Goal: Information Seeking & Learning: Compare options

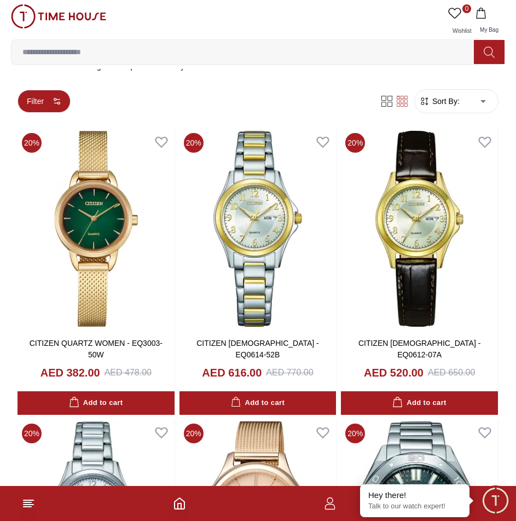
click at [52, 109] on button "Filter" at bounding box center [44, 101] width 53 height 23
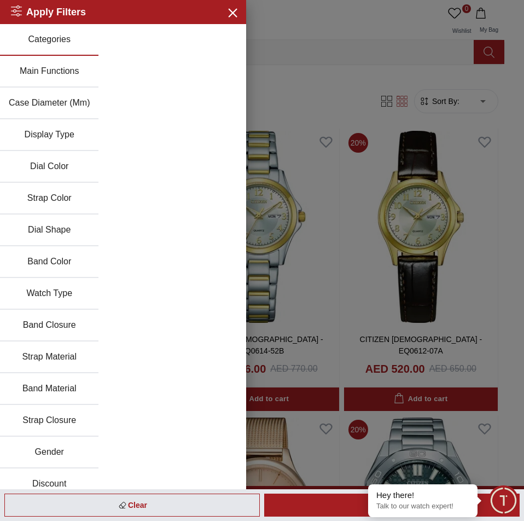
click at [53, 457] on button "Gender" at bounding box center [49, 453] width 99 height 32
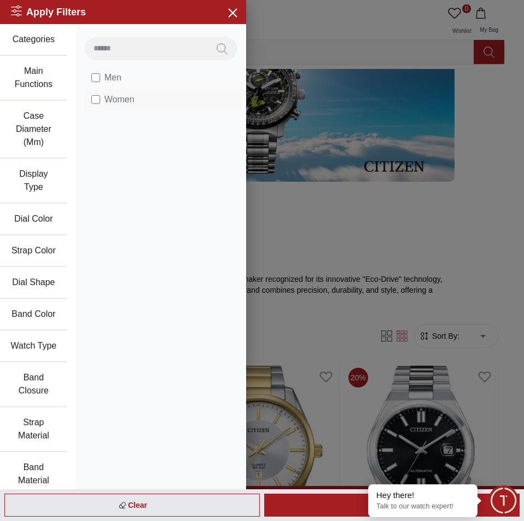
scroll to position [271, 0]
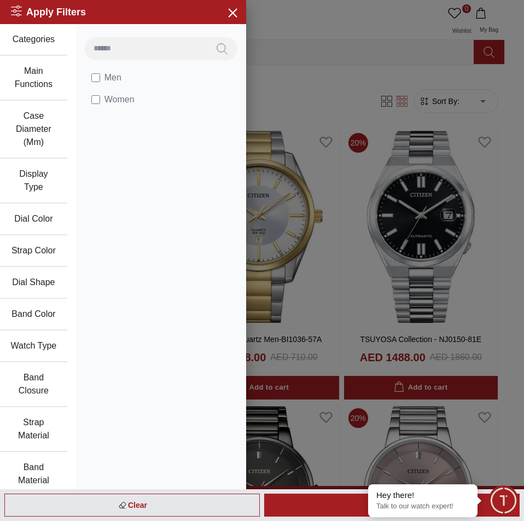
click at [36, 88] on button "Main Functions" at bounding box center [33, 78] width 67 height 45
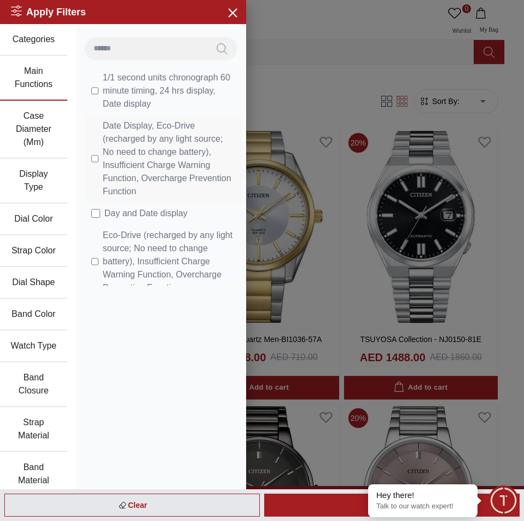
scroll to position [274, 0]
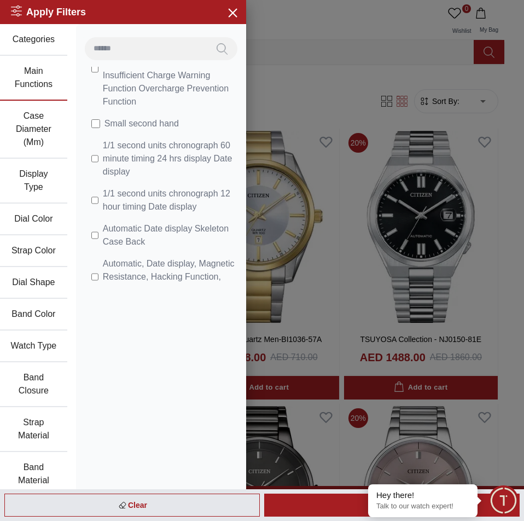
click at [34, 411] on button "Strap Material" at bounding box center [33, 429] width 67 height 45
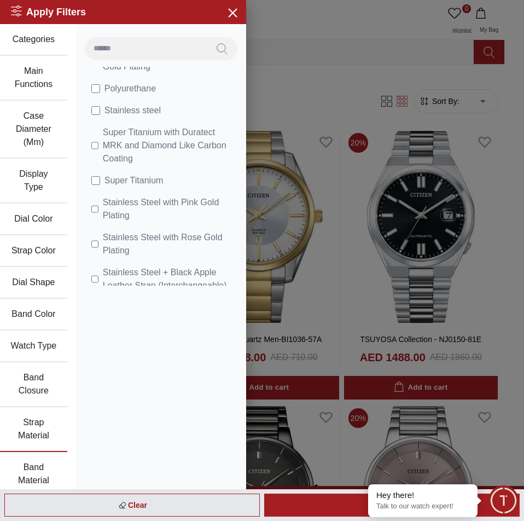
scroll to position [1090, 0]
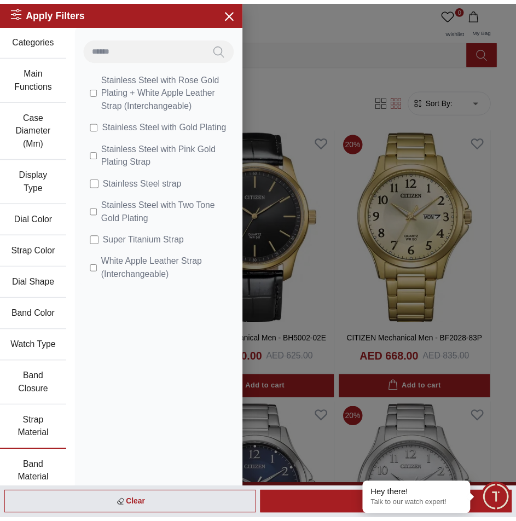
scroll to position [117, 0]
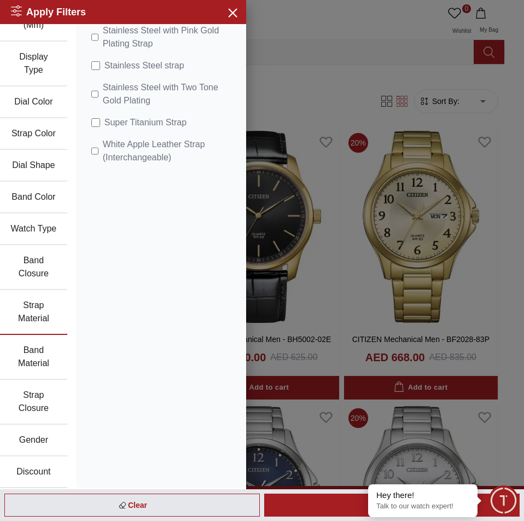
click at [343, 344] on div at bounding box center [262, 260] width 524 height 521
click at [370, 484] on em "Close tooltip" at bounding box center [369, 485] width 12 height 12
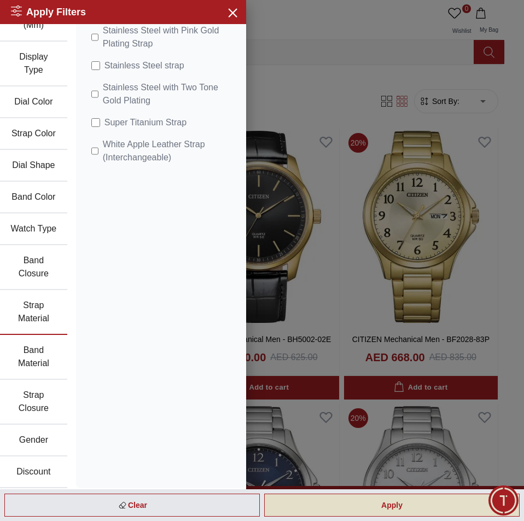
click at [377, 498] on div "Apply" at bounding box center [392, 505] width 256 height 23
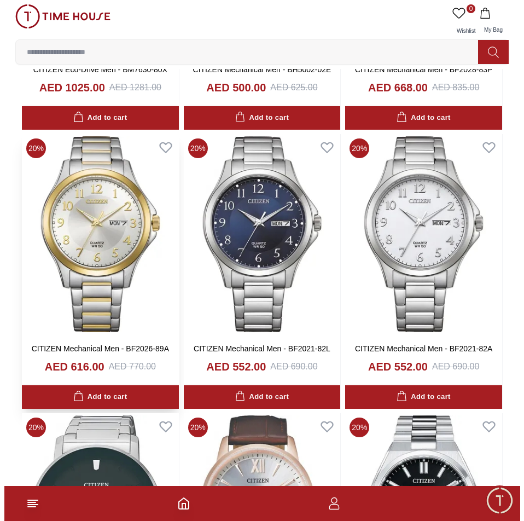
scroll to position [0, 0]
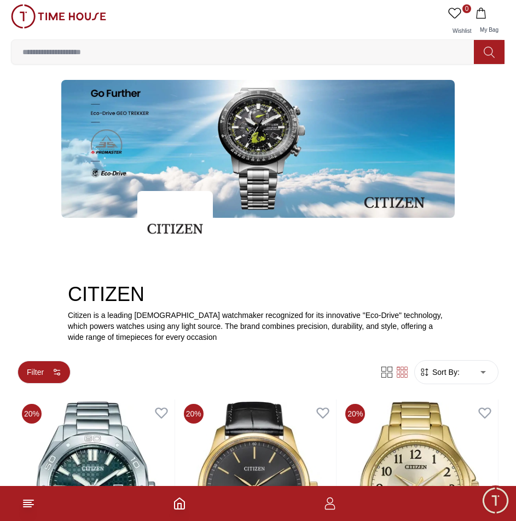
click at [41, 372] on button "Filter" at bounding box center [44, 372] width 53 height 23
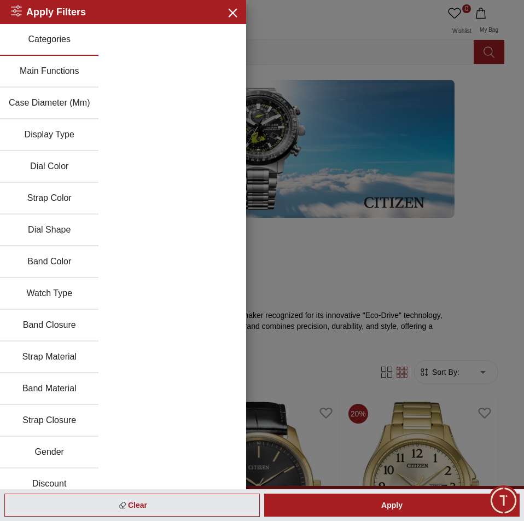
click at [71, 65] on button "Main Functions" at bounding box center [49, 72] width 99 height 32
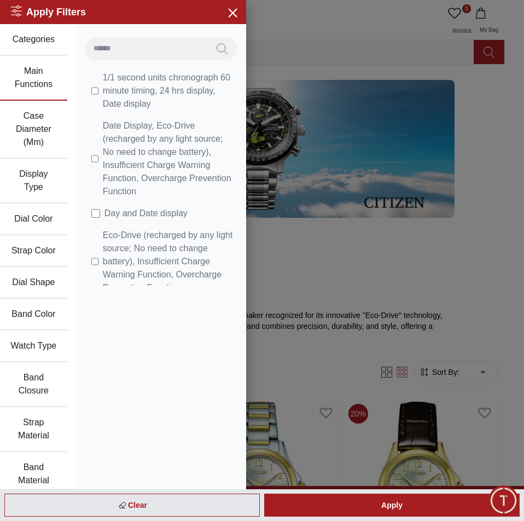
click at [314, 149] on div at bounding box center [262, 260] width 524 height 521
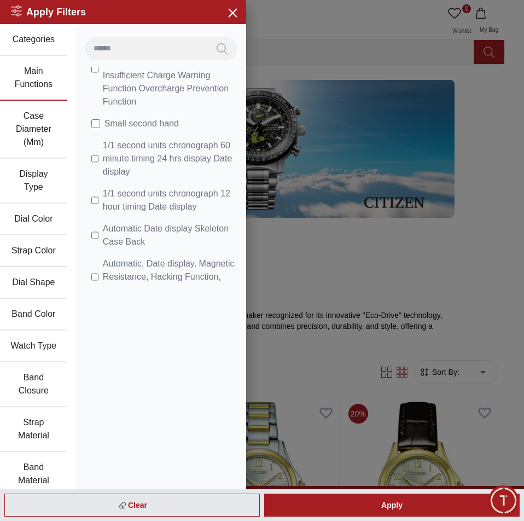
scroll to position [547, 0]
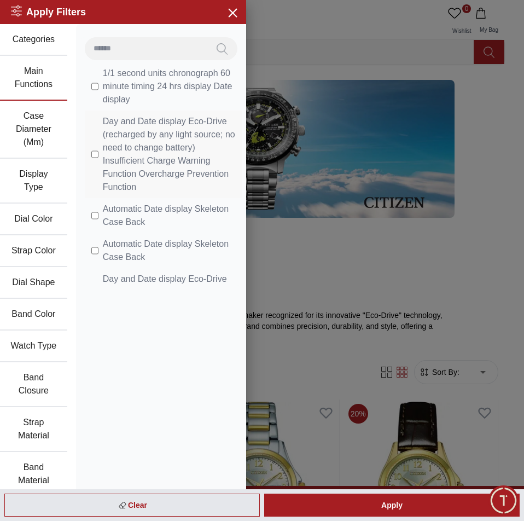
click at [89, 197] on li "Day and Date display Eco-Drive (recharged by any light source; no need to chang…" at bounding box center [163, 155] width 157 height 88
click at [96, 187] on label "Day and Date display Eco-Drive (recharged by any light source; no need to chang…" at bounding box center [163, 154] width 144 height 79
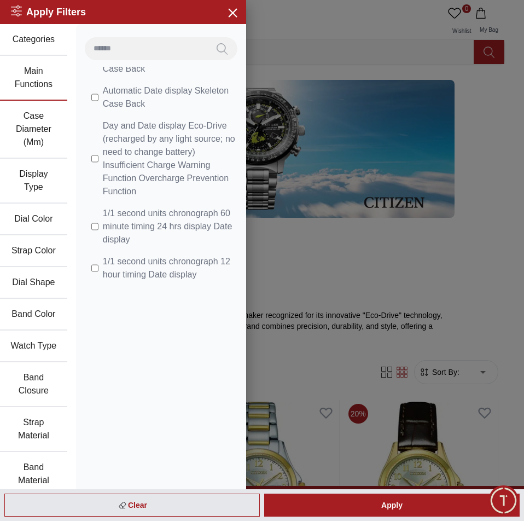
scroll to position [740, 0]
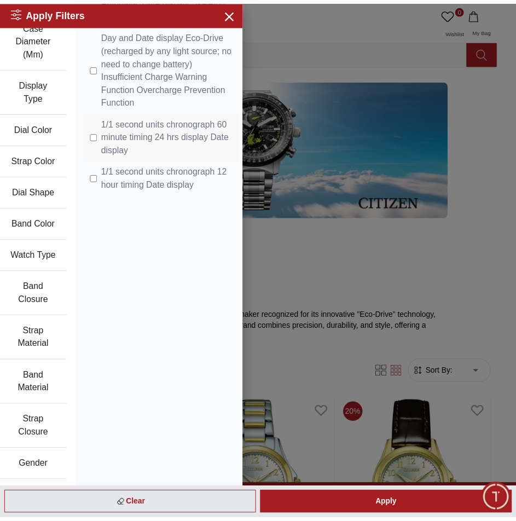
scroll to position [117, 0]
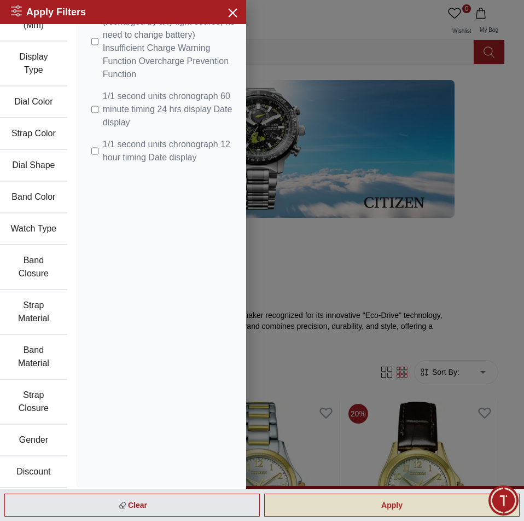
click at [344, 511] on div "Apply" at bounding box center [392, 505] width 256 height 23
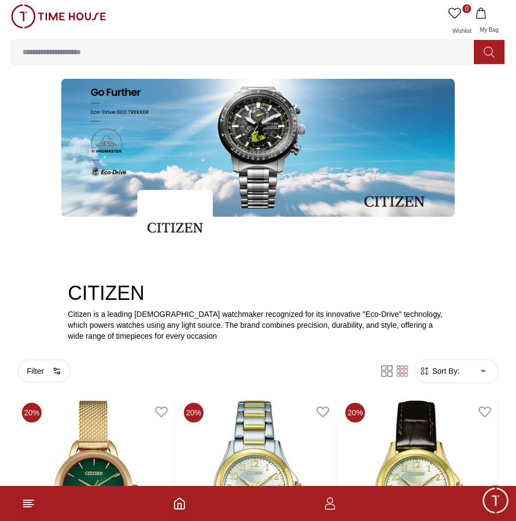
scroll to position [0, 0]
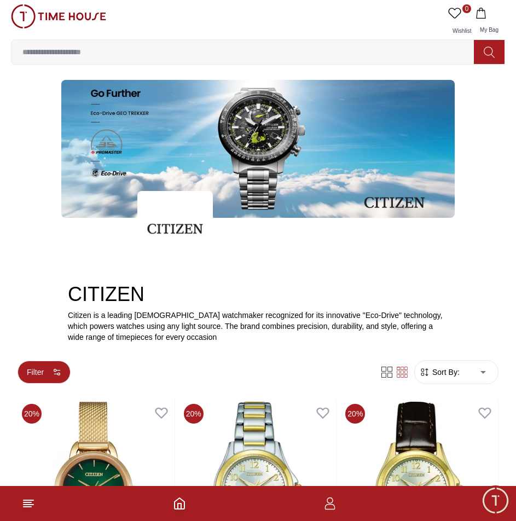
click at [48, 370] on button "Filter" at bounding box center [44, 372] width 53 height 23
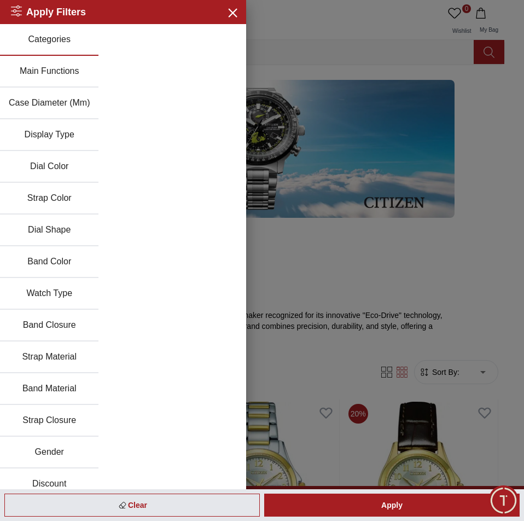
click at [44, 460] on button "Gender" at bounding box center [49, 453] width 99 height 32
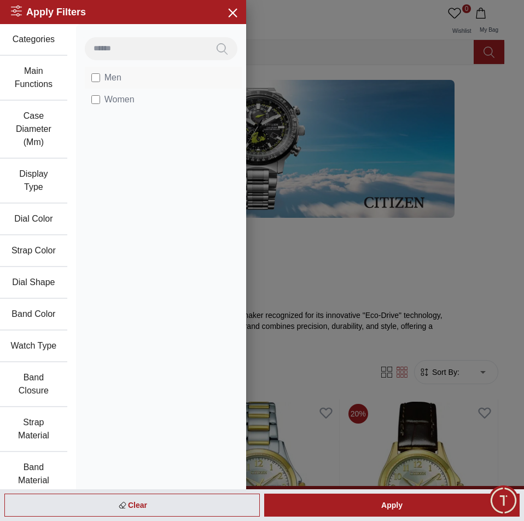
click at [113, 85] on li "Men" at bounding box center [163, 78] width 157 height 22
click at [105, 75] on span "Men" at bounding box center [113, 77] width 17 height 13
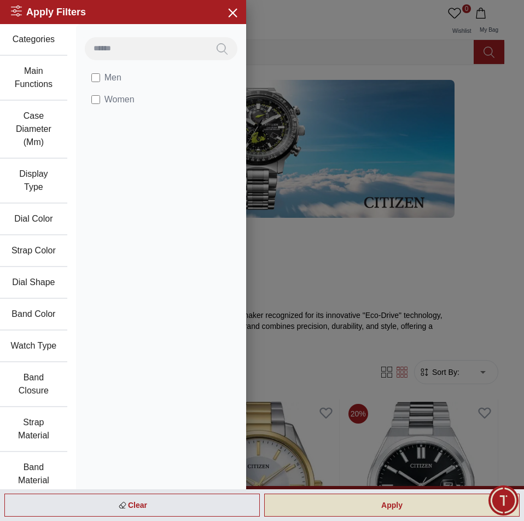
click at [315, 511] on div "Apply" at bounding box center [392, 505] width 256 height 23
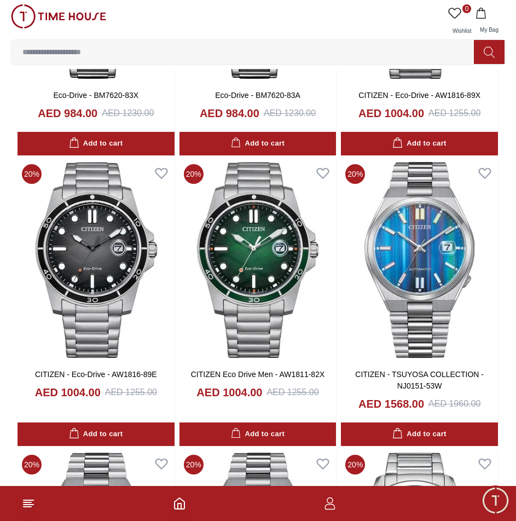
scroll to position [1642, 0]
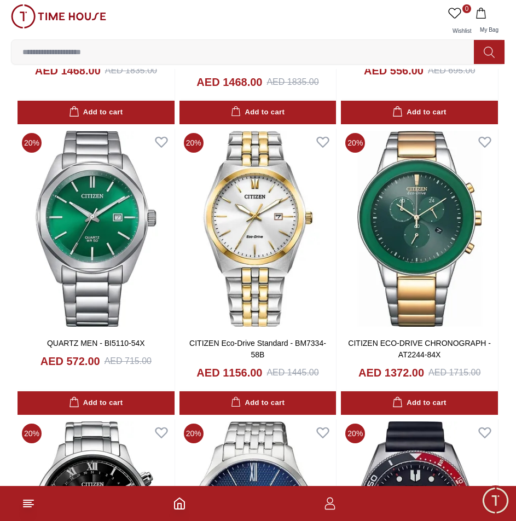
scroll to position [2311, 0]
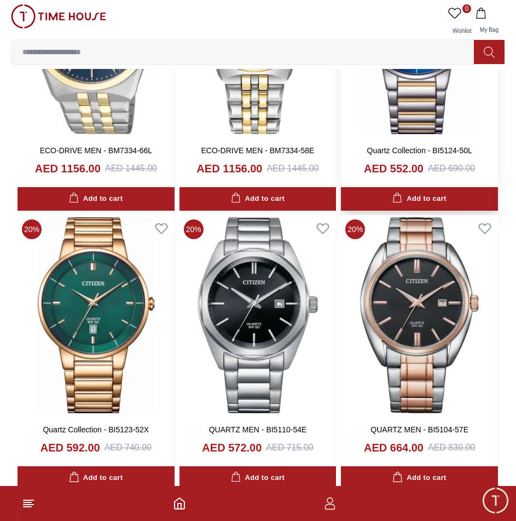
scroll to position [5321, 0]
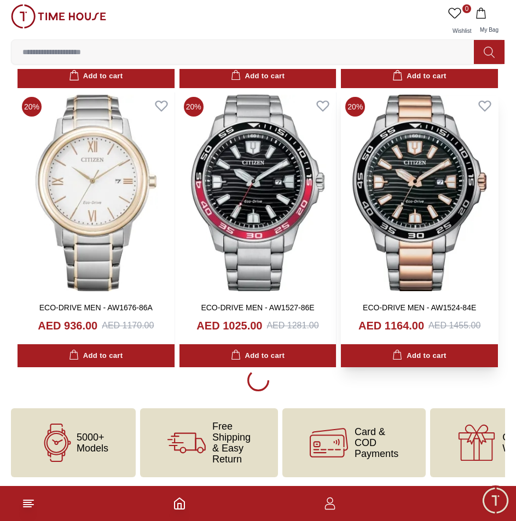
scroll to position [5737, 0]
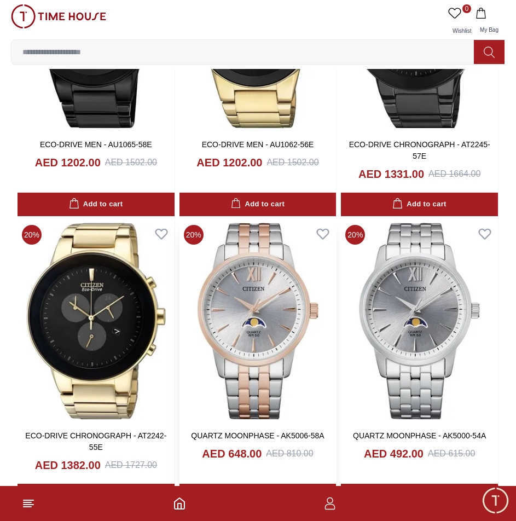
scroll to position [8862, 0]
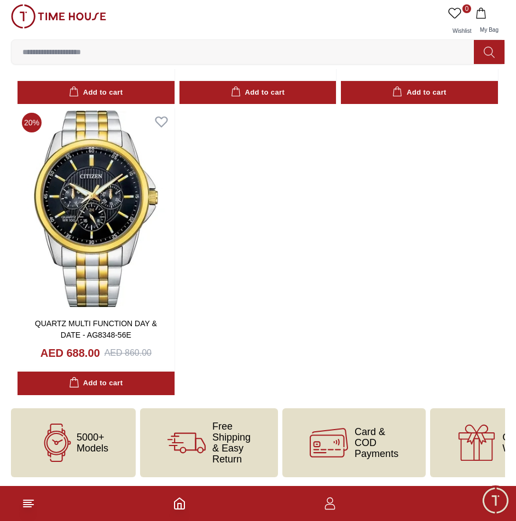
click at [20, 510] on footer at bounding box center [258, 503] width 516 height 35
click at [25, 508] on icon at bounding box center [28, 503] width 13 height 13
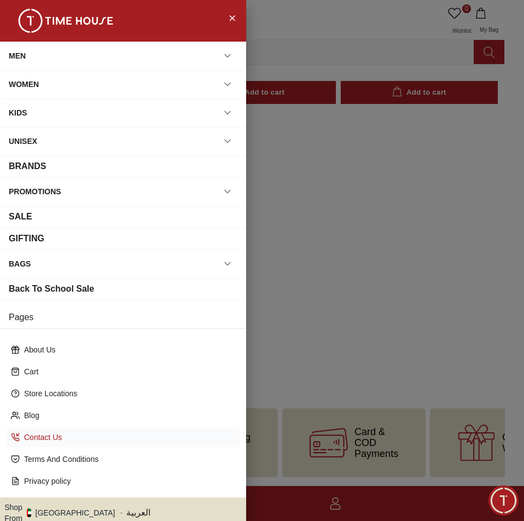
click at [33, 442] on p "Contact Us" at bounding box center [127, 437] width 207 height 11
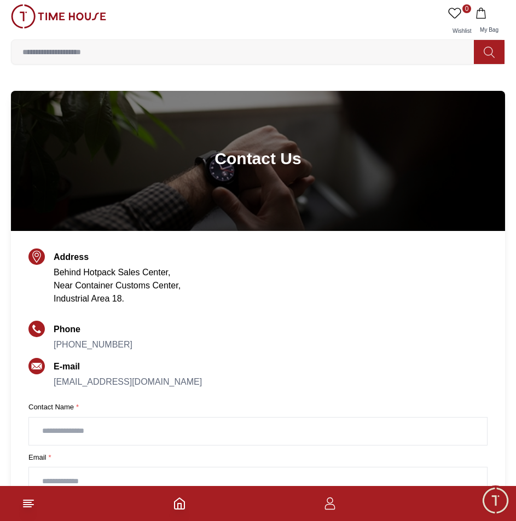
click at [115, 350] on p "[PHONE_NUMBER]" at bounding box center [93, 344] width 79 height 13
drag, startPoint x: 120, startPoint y: 344, endPoint x: 74, endPoint y: 349, distance: 46.2
click at [74, 349] on div "Phone [PHONE_NUMBER]" at bounding box center [257, 337] width 459 height 28
copy link "569145151"
click at [492, 49] on icon at bounding box center [489, 52] width 10 height 11
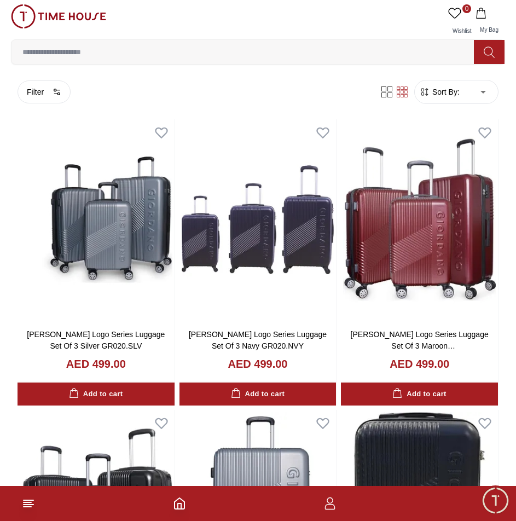
click at [69, 53] on input at bounding box center [246, 52] width 471 height 22
click at [90, 55] on input at bounding box center [246, 52] width 471 height 22
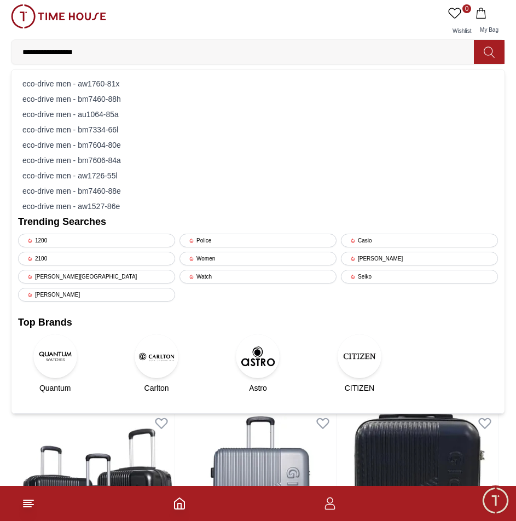
type input "**********"
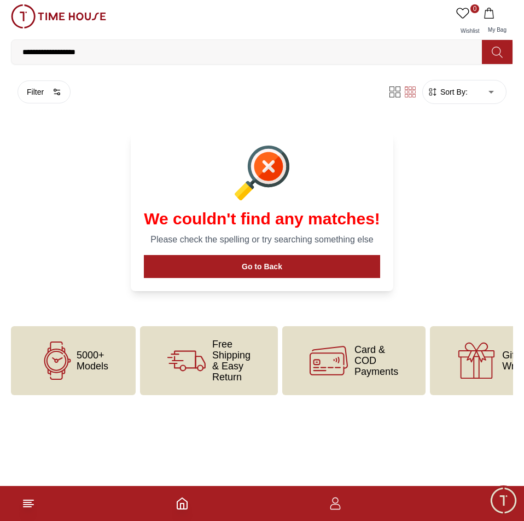
click at [102, 48] on input "**********" at bounding box center [250, 52] width 479 height 22
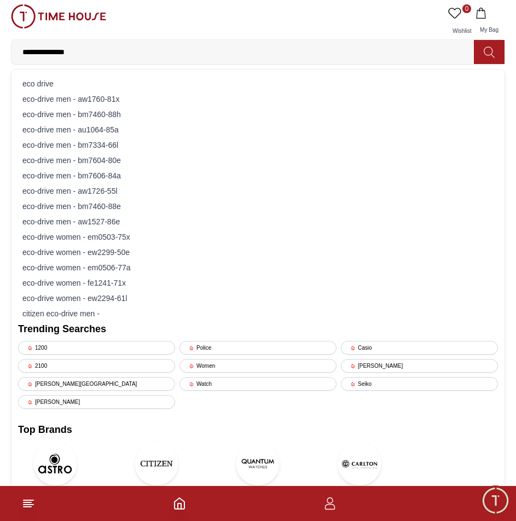
type input "**********"
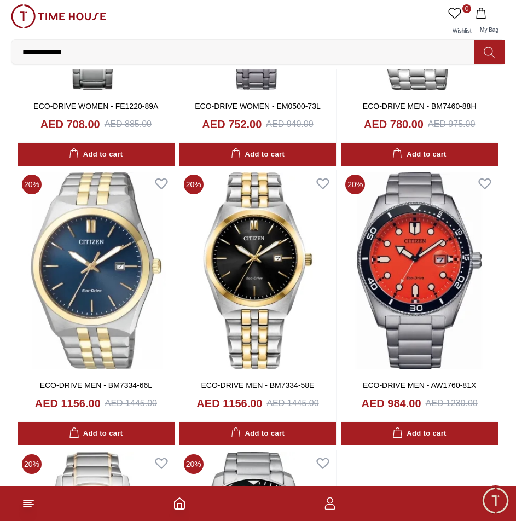
scroll to position [1642, 0]
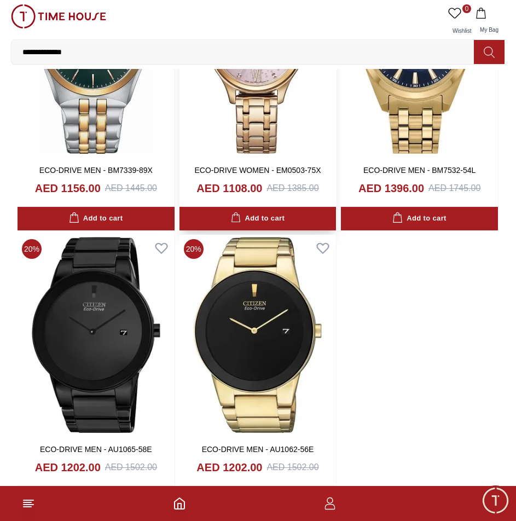
scroll to position [2463, 0]
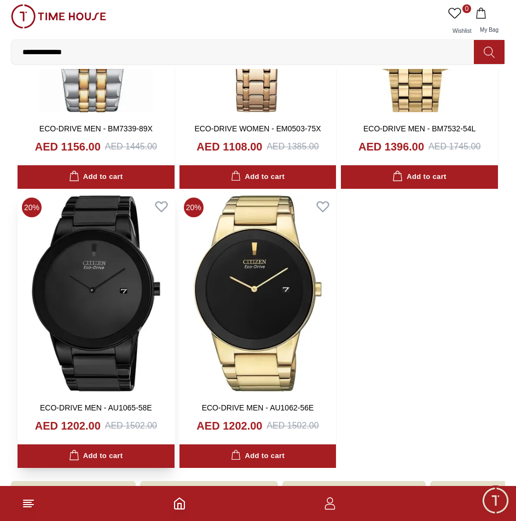
click at [99, 332] on img at bounding box center [96, 293] width 157 height 201
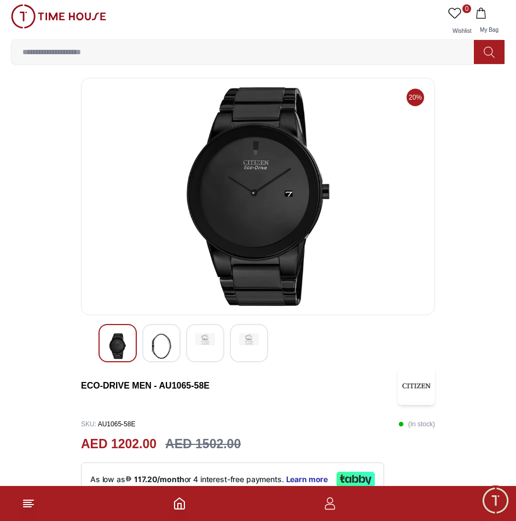
click at [242, 235] on img at bounding box center [258, 196] width 336 height 219
click at [271, 201] on img at bounding box center [258, 196] width 336 height 219
click at [166, 351] on img at bounding box center [162, 346] width 20 height 26
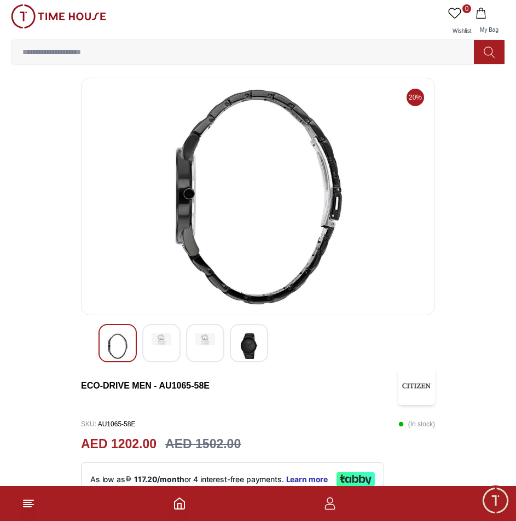
click at [251, 352] on img at bounding box center [249, 346] width 20 height 26
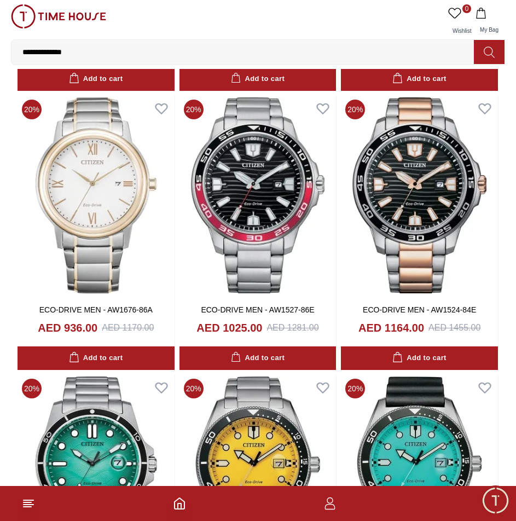
scroll to position [1449, 0]
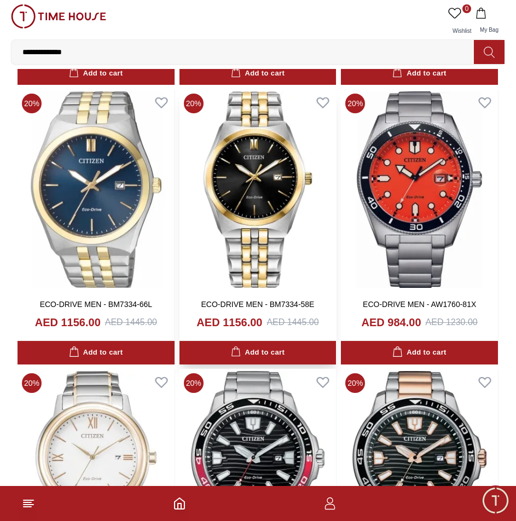
click at [285, 230] on img at bounding box center [258, 189] width 157 height 201
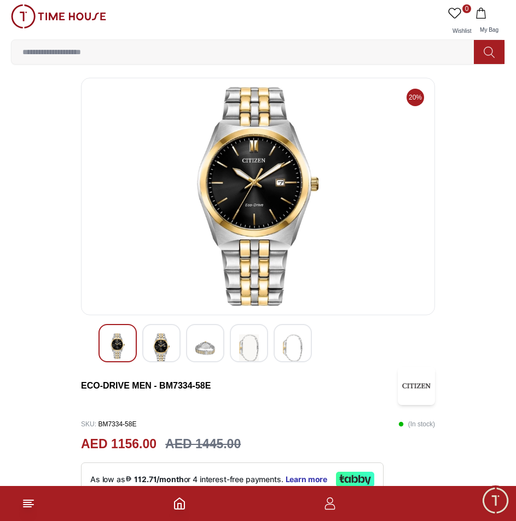
click at [132, 190] on img at bounding box center [258, 196] width 336 height 219
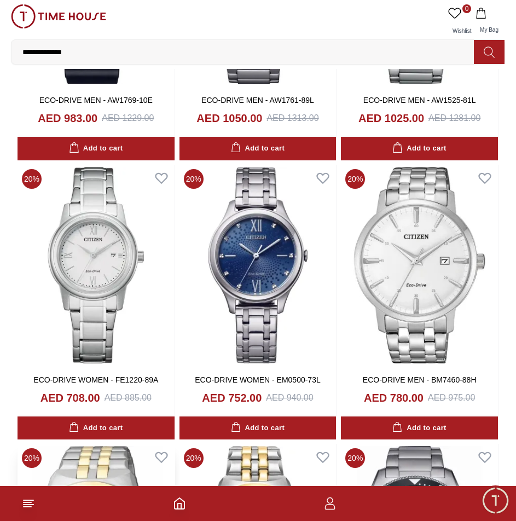
scroll to position [1368, 0]
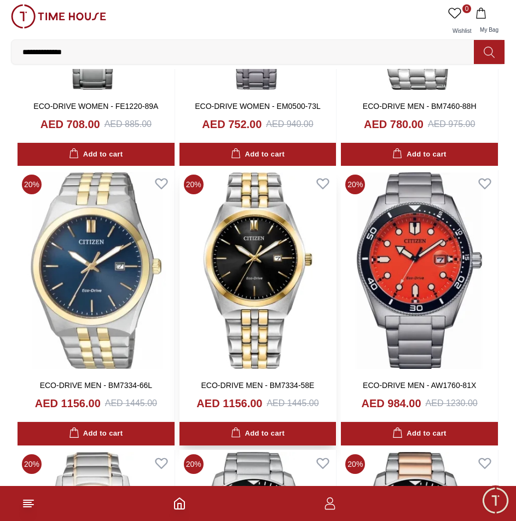
click at [212, 263] on img at bounding box center [258, 270] width 157 height 201
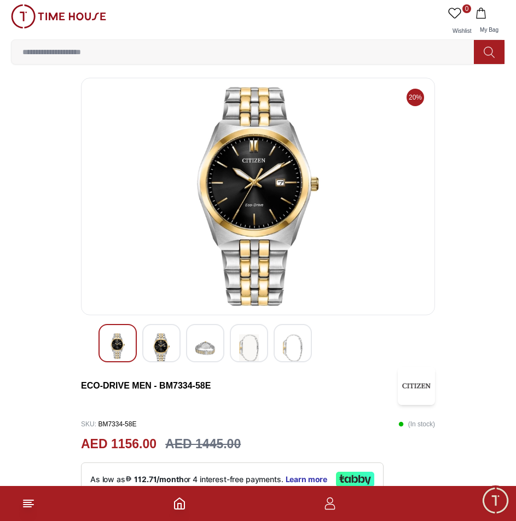
click at [253, 170] on img at bounding box center [258, 196] width 336 height 219
click at [252, 175] on img at bounding box center [258, 196] width 336 height 219
click at [238, 178] on img at bounding box center [258, 196] width 336 height 219
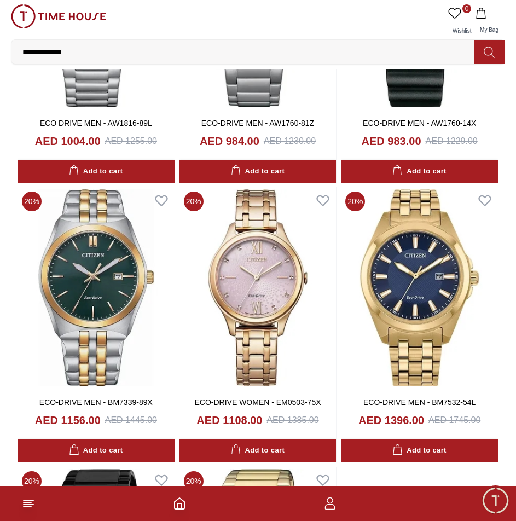
scroll to position [2463, 0]
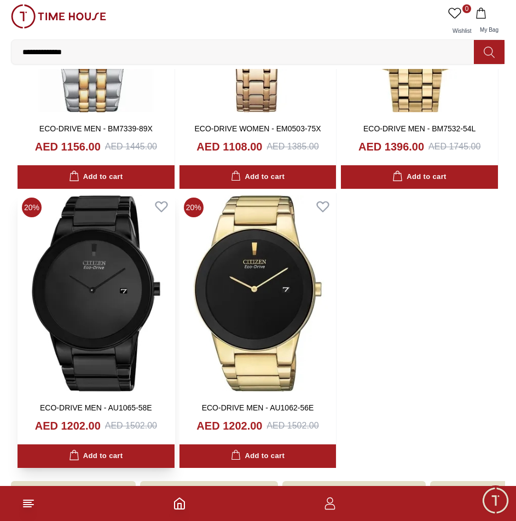
click at [120, 323] on img at bounding box center [96, 293] width 157 height 201
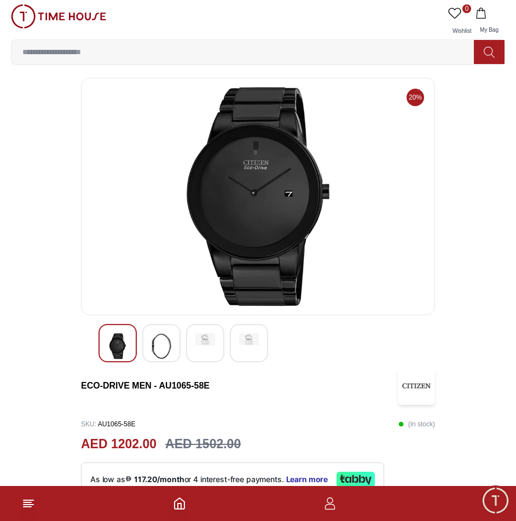
click at [251, 184] on img at bounding box center [258, 196] width 336 height 219
click at [252, 193] on img at bounding box center [258, 196] width 336 height 219
click at [156, 358] on img at bounding box center [162, 346] width 20 height 26
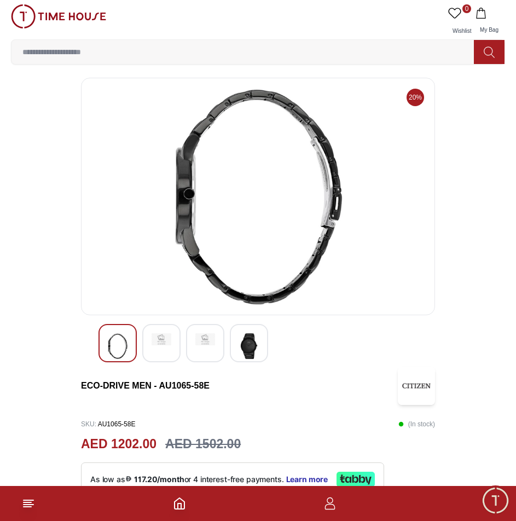
click at [106, 348] on div at bounding box center [118, 343] width 38 height 38
click at [242, 344] on img at bounding box center [249, 346] width 20 height 26
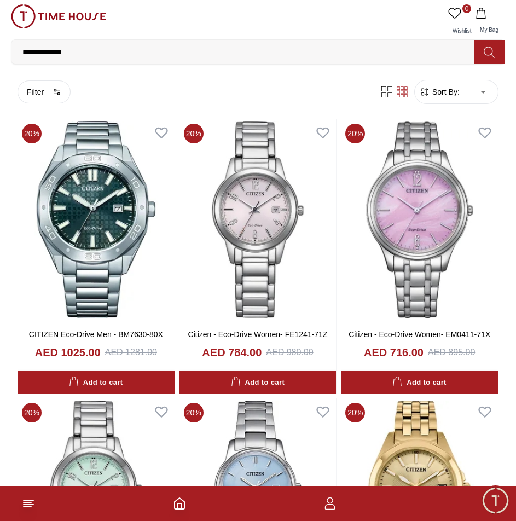
drag, startPoint x: 20, startPoint y: 54, endPoint x: 14, endPoint y: 51, distance: 6.4
click at [14, 51] on input "**********" at bounding box center [246, 52] width 471 height 22
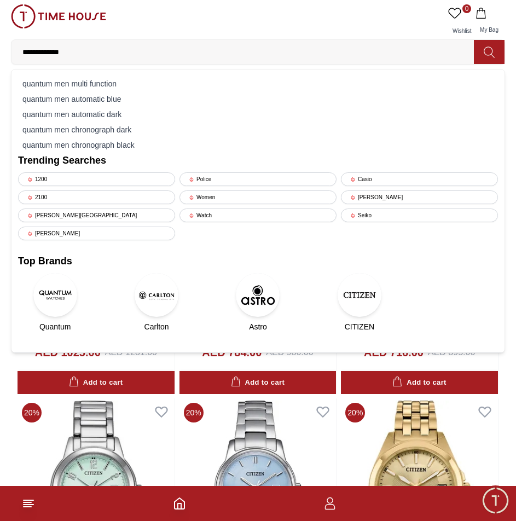
type input "**********"
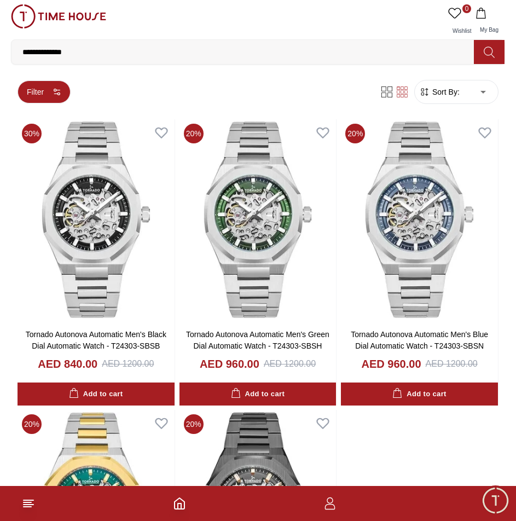
click at [55, 89] on icon "button" at bounding box center [57, 92] width 9 height 9
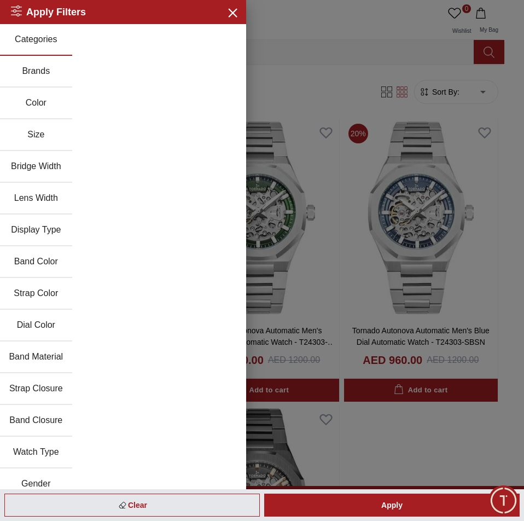
click at [342, 51] on div at bounding box center [262, 260] width 524 height 521
click at [230, 15] on icon "button" at bounding box center [233, 12] width 14 height 14
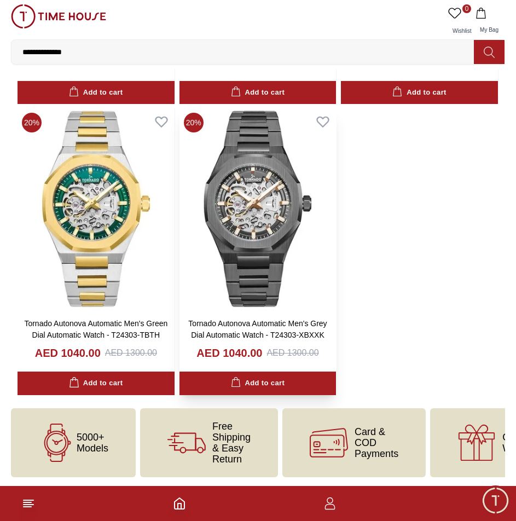
scroll to position [310, 0]
click at [89, 52] on input "**********" at bounding box center [246, 52] width 471 height 22
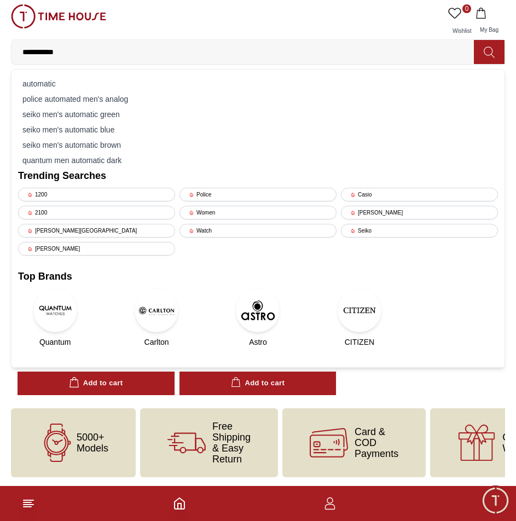
type input "*********"
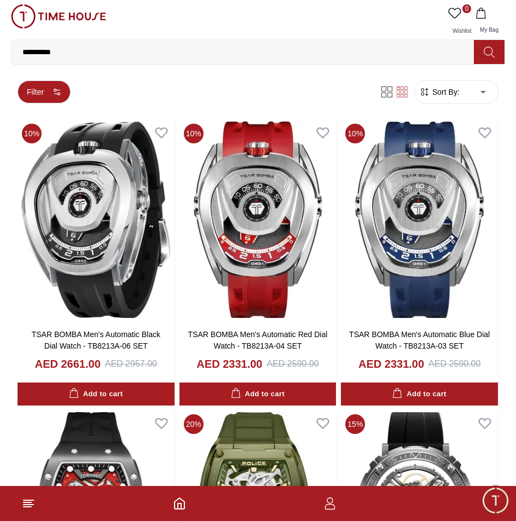
click at [37, 95] on button "Filter" at bounding box center [44, 91] width 53 height 23
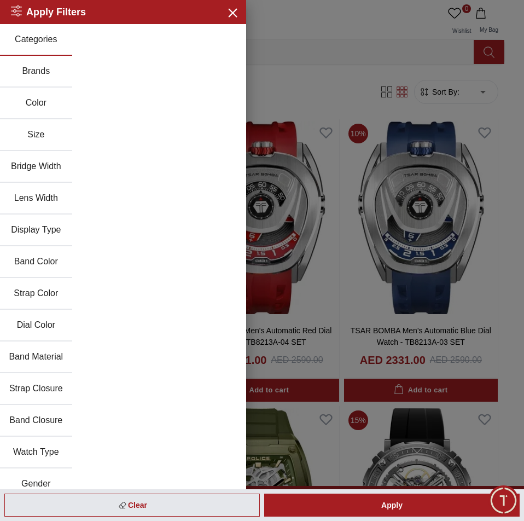
click at [37, 68] on button "Brands" at bounding box center [36, 72] width 72 height 32
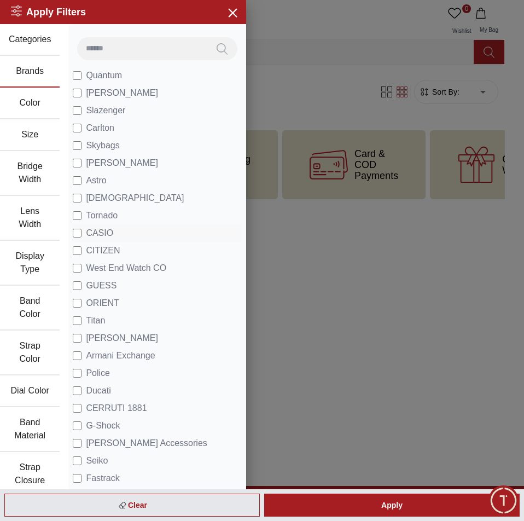
click at [75, 227] on label "CASIO" at bounding box center [93, 233] width 41 height 13
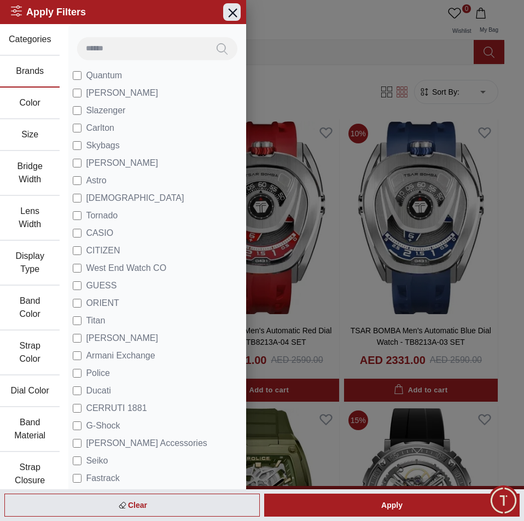
click at [229, 11] on icon "button" at bounding box center [233, 13] width 8 height 8
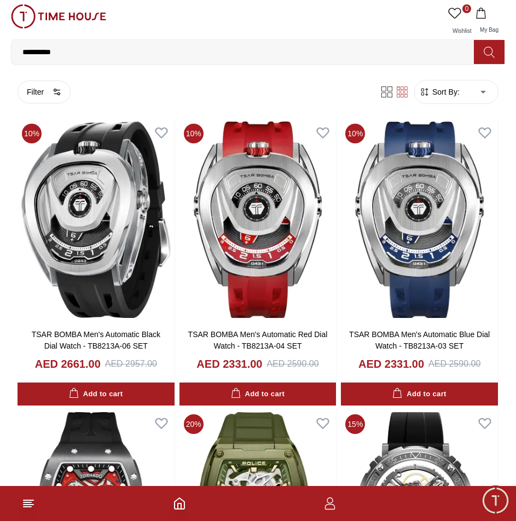
drag, startPoint x: 103, startPoint y: 57, endPoint x: 1, endPoint y: 45, distance: 103.0
click at [1, 45] on div "0 Wishlist My Bag ********* automatic seiko men's automatic silver seiko men's …" at bounding box center [258, 34] width 516 height 69
click at [490, 63] on button at bounding box center [489, 52] width 31 height 24
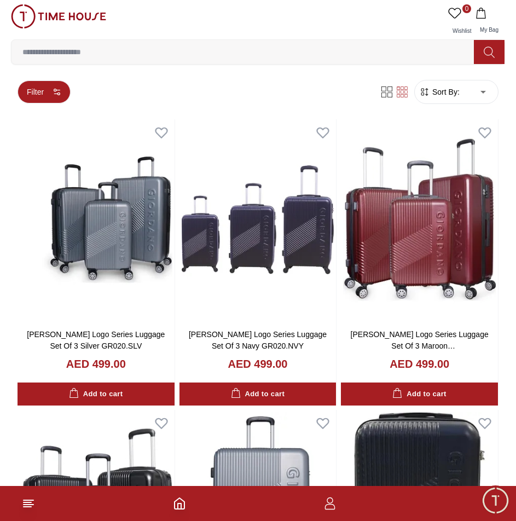
click at [40, 85] on button "Filter" at bounding box center [44, 91] width 53 height 23
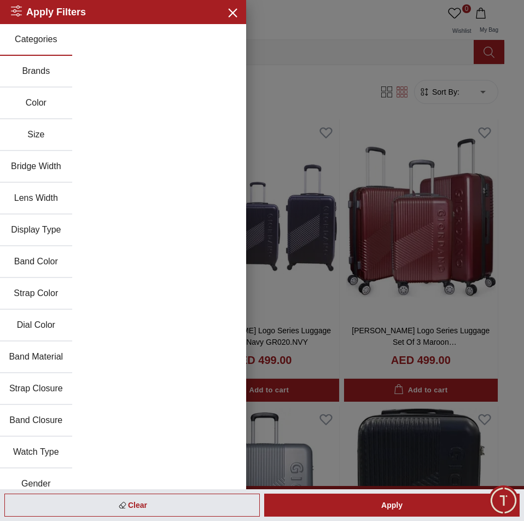
click at [44, 45] on button "Categories" at bounding box center [36, 40] width 72 height 32
click at [38, 68] on button "Brands" at bounding box center [36, 72] width 72 height 32
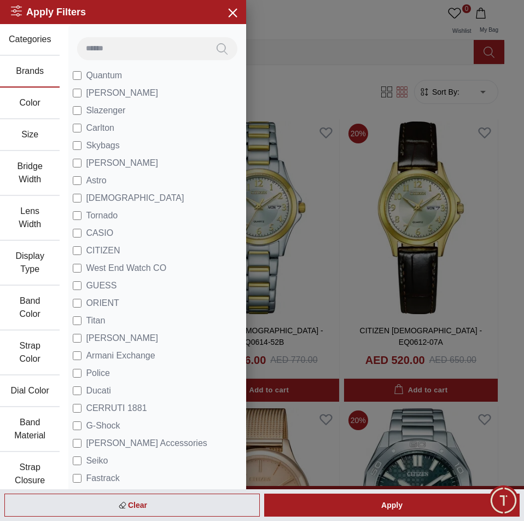
scroll to position [252, 0]
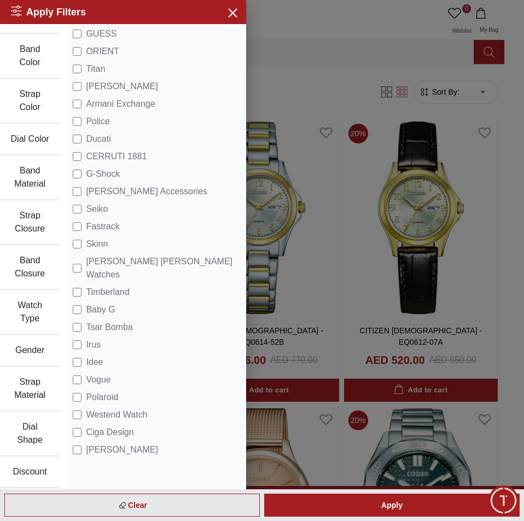
click at [34, 316] on button "Watch Type" at bounding box center [30, 312] width 60 height 45
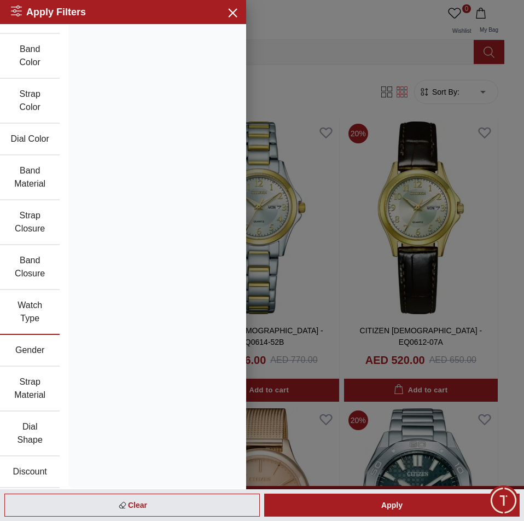
click at [42, 359] on button "Gender" at bounding box center [30, 351] width 60 height 32
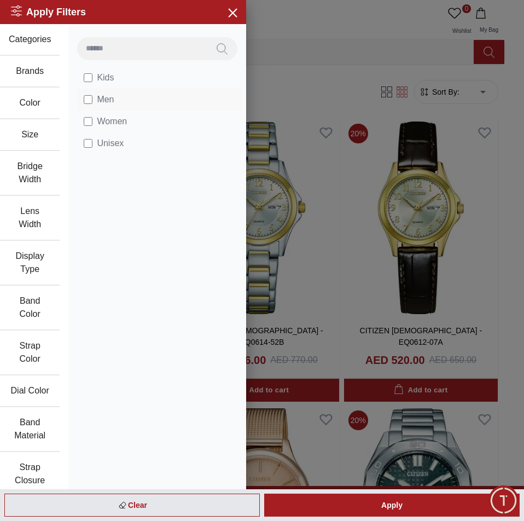
click at [91, 94] on label "Men" at bounding box center [99, 99] width 30 height 13
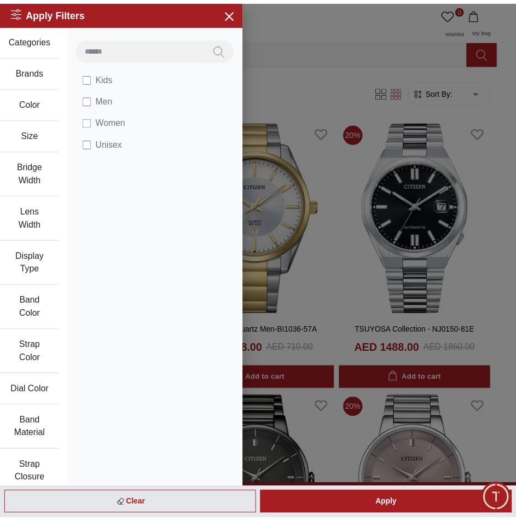
scroll to position [252, 0]
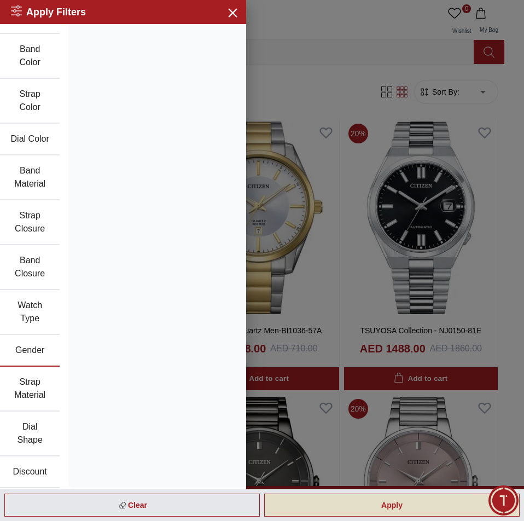
click at [318, 510] on div "Apply" at bounding box center [392, 505] width 256 height 23
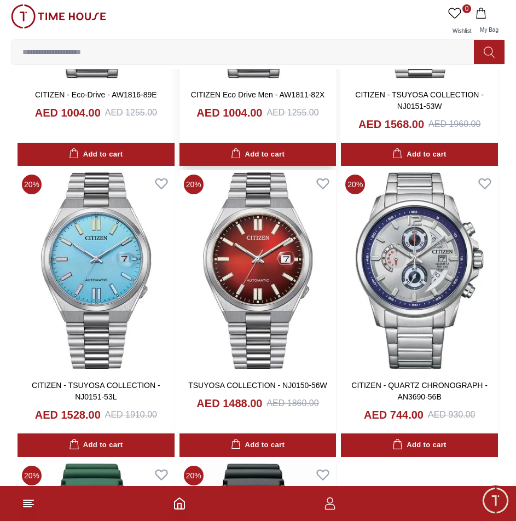
scroll to position [1642, 0]
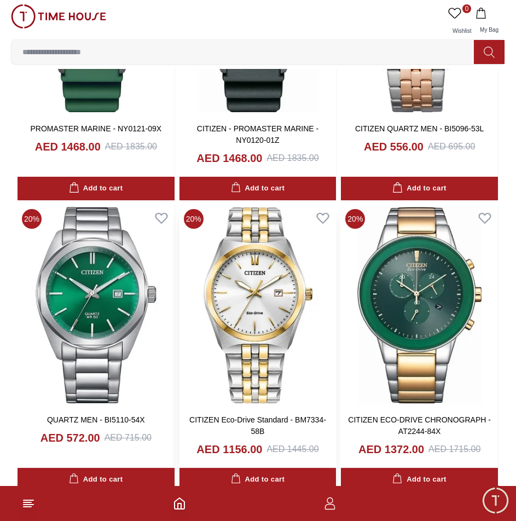
scroll to position [2189, 0]
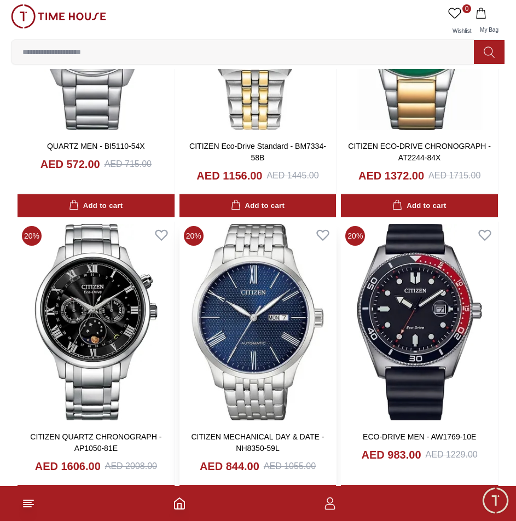
click at [288, 348] on img at bounding box center [258, 322] width 157 height 201
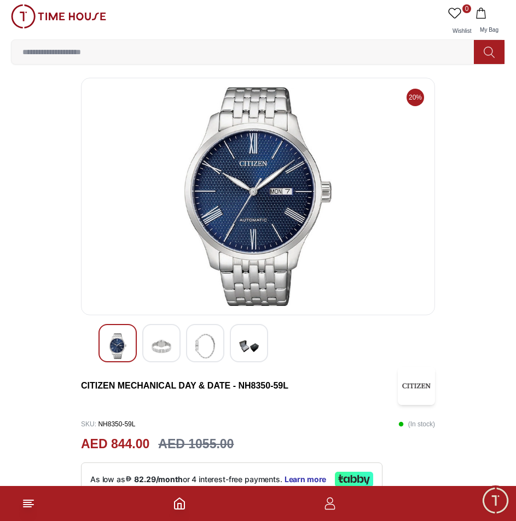
click at [252, 230] on img at bounding box center [258, 196] width 336 height 219
click at [147, 360] on div at bounding box center [161, 343] width 38 height 38
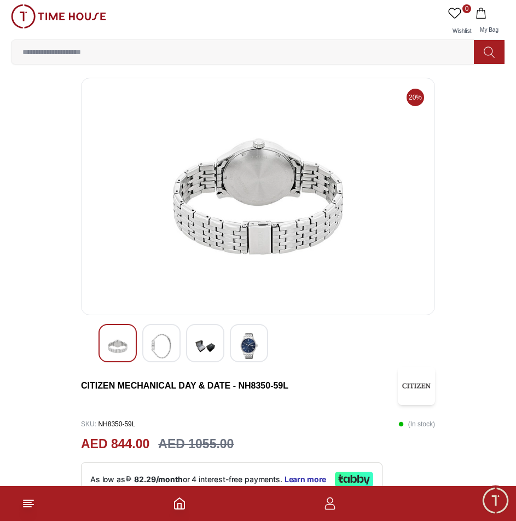
click at [211, 342] on img at bounding box center [205, 346] width 20 height 26
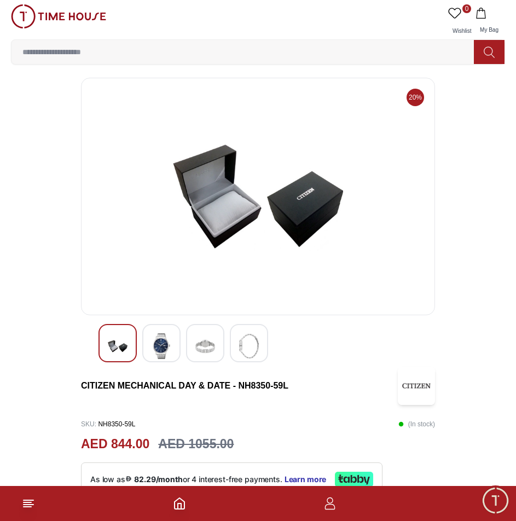
click at [247, 348] on img at bounding box center [249, 346] width 20 height 26
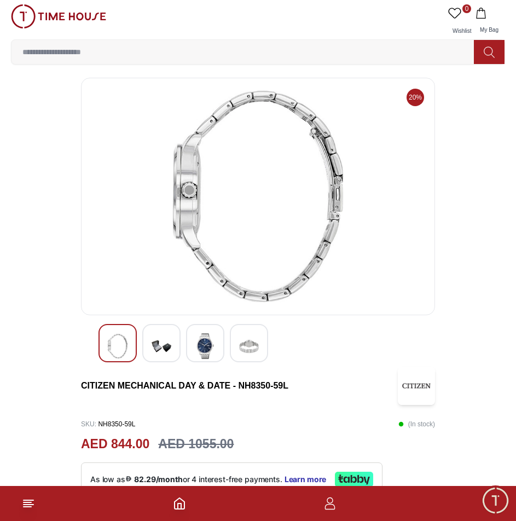
click at [199, 354] on img at bounding box center [205, 346] width 20 height 26
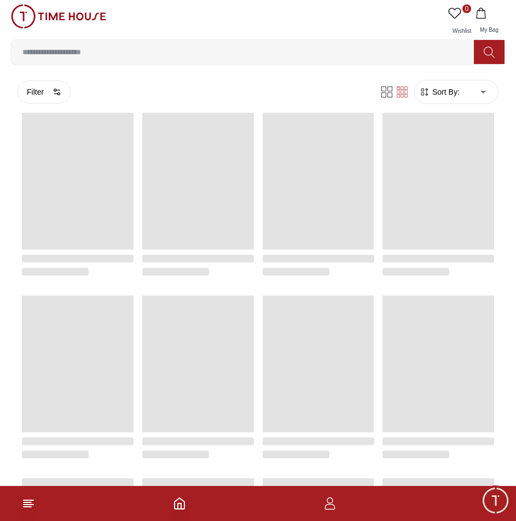
scroll to position [453, 0]
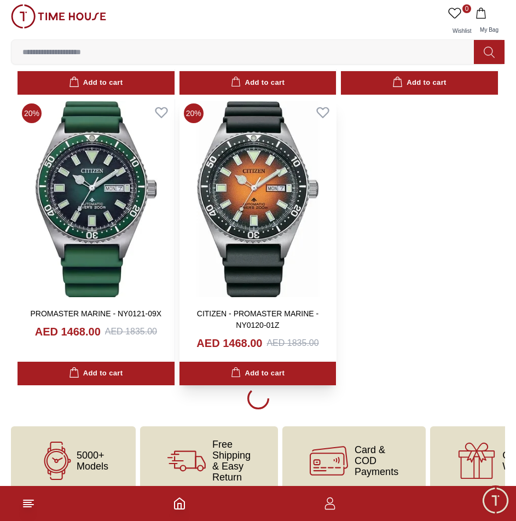
scroll to position [1757, 0]
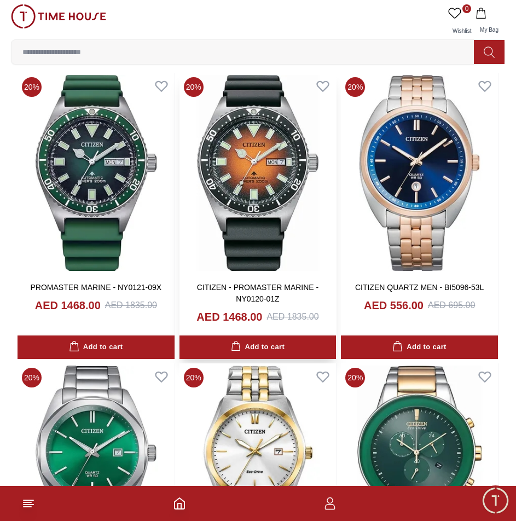
scroll to position [2031, 0]
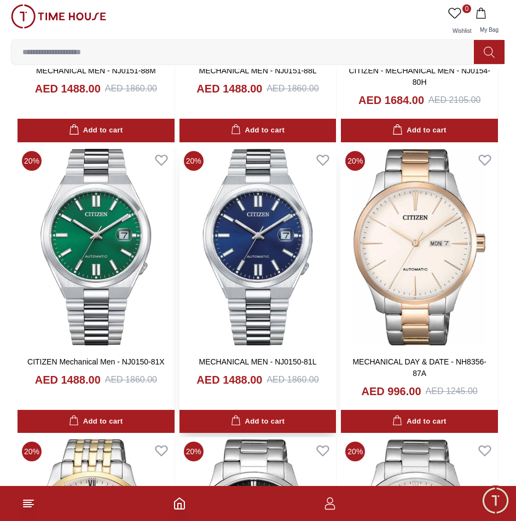
scroll to position [3399, 0]
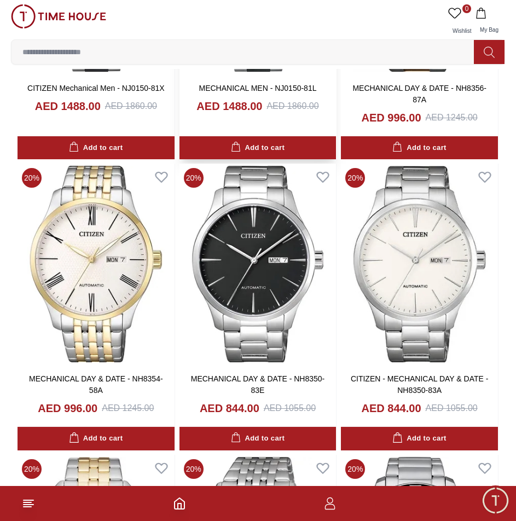
click at [262, 294] on img at bounding box center [258, 264] width 157 height 201
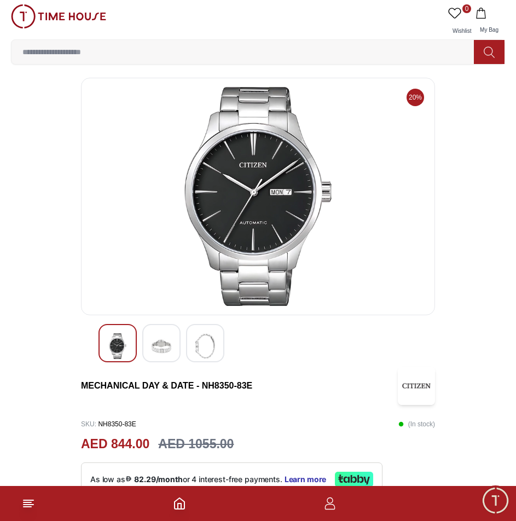
click at [163, 339] on img at bounding box center [162, 346] width 20 height 26
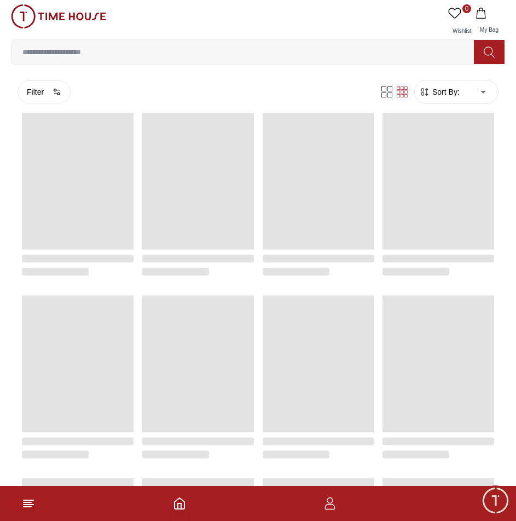
scroll to position [453, 0]
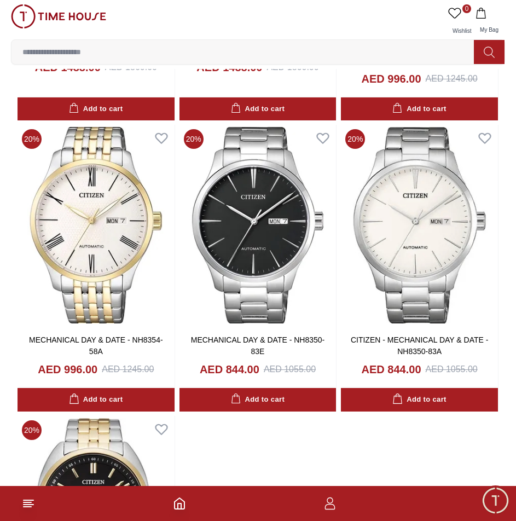
scroll to position [3770, 0]
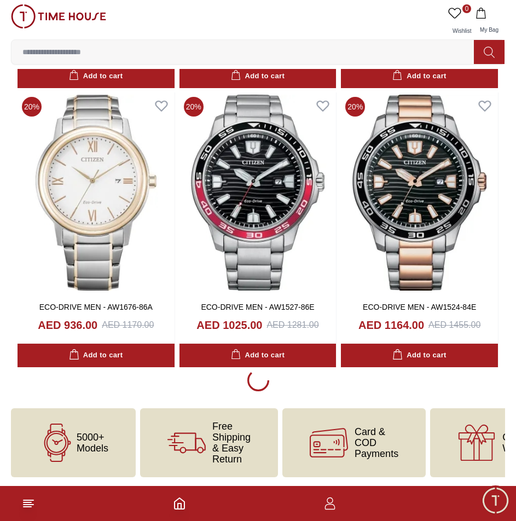
scroll to position [5457, 0]
